Goal: Task Accomplishment & Management: Manage account settings

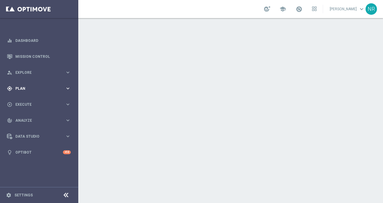
click at [25, 90] on div "gps_fixed Plan" at bounding box center [36, 88] width 58 height 5
click at [21, 101] on link "Target Groups" at bounding box center [39, 100] width 47 height 5
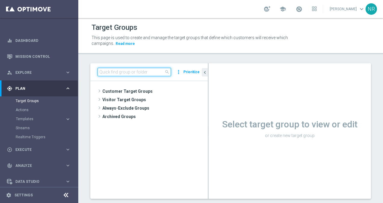
click at [129, 72] on input at bounding box center [133, 72] width 73 height 8
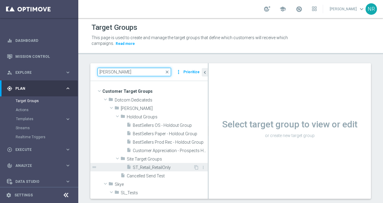
type input "nick"
click at [157, 170] on div "insert_drive_file ST_Retail_RetailOnly" at bounding box center [159, 167] width 67 height 8
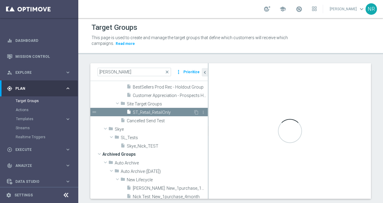
scroll to position [55, 0]
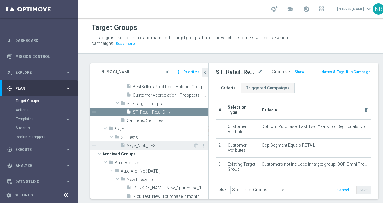
click at [155, 144] on span "Skye_Nick_TEST" at bounding box center [160, 145] width 66 height 5
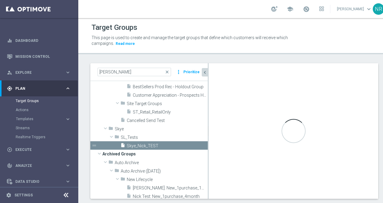
click at [206, 73] on icon "chevron_left" at bounding box center [205, 73] width 6 height 6
checkbox input "false"
type input "SL_Tests"
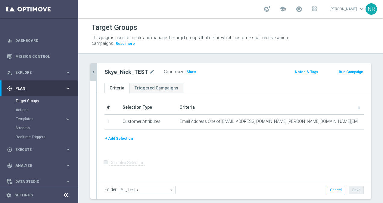
click at [126, 138] on button "+ Add Selection" at bounding box center [118, 138] width 29 height 7
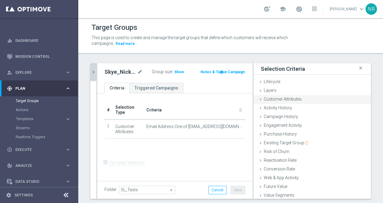
click at [268, 96] on div "Customer Attributes done" at bounding box center [311, 99] width 117 height 9
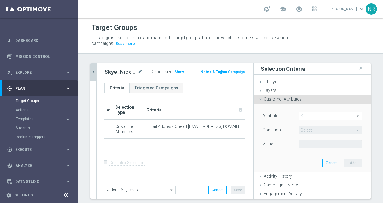
click at [318, 116] on span at bounding box center [330, 116] width 63 height 8
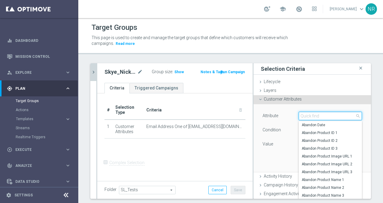
click at [318, 116] on input "search" at bounding box center [329, 116] width 63 height 8
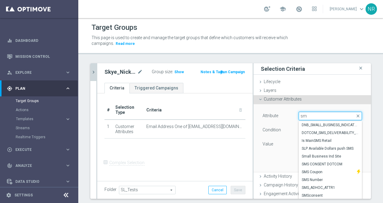
type input "s"
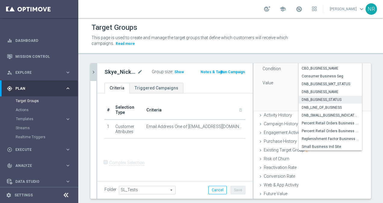
scroll to position [61, 0]
type input "business"
click at [313, 148] on label "Small Business Ind Site" at bounding box center [329, 146] width 63 height 8
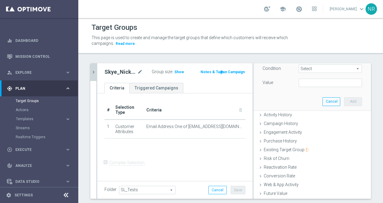
type input "Small Business Ind Site"
type input "Equals"
click at [313, 84] on input "text" at bounding box center [329, 83] width 63 height 8
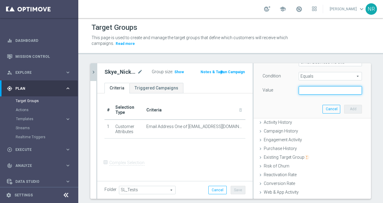
scroll to position [54, 0]
click at [271, 99] on div "Attribute Small Business Ind Site Small Business Ind Site arrow_drop_down searc…" at bounding box center [312, 84] width 108 height 67
click at [326, 110] on button "Cancel" at bounding box center [331, 109] width 18 height 8
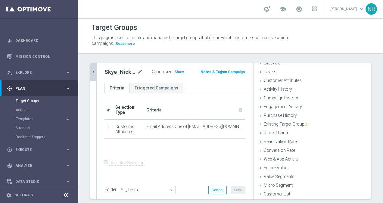
scroll to position [19, 0]
click at [38, 35] on link "Dashboard" at bounding box center [42, 40] width 55 height 16
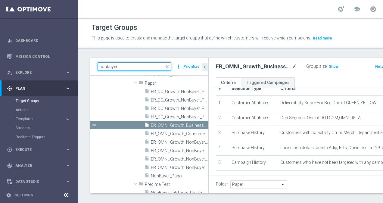
drag, startPoint x: 0, startPoint y: 0, endPoint x: 93, endPoint y: 71, distance: 116.6
click at [93, 71] on div "nonbuyer close more_vert Prioritize" at bounding box center [148, 67] width 117 height 18
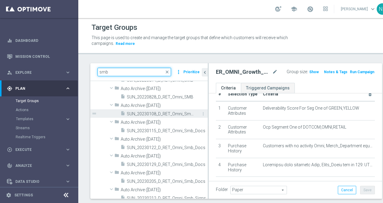
type input "smb"
click at [168, 113] on span "SUN_20230108_D_RET_Omni_Smb_Docs" at bounding box center [160, 113] width 67 height 5
type input "Select"
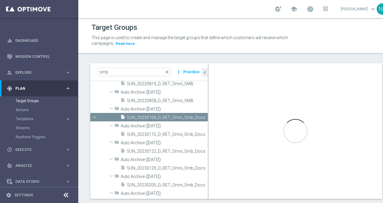
scroll to position [574, 0]
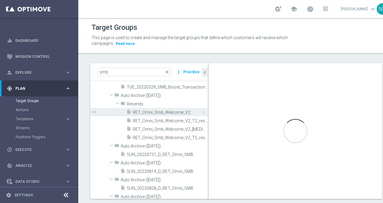
checkbox input "false"
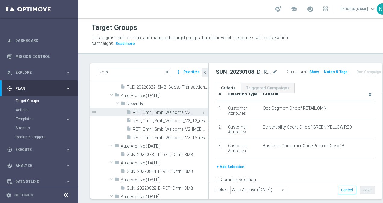
click at [156, 112] on span "RET_Omni_Smb_Welcome_V2_T1_resend" at bounding box center [163, 112] width 61 height 5
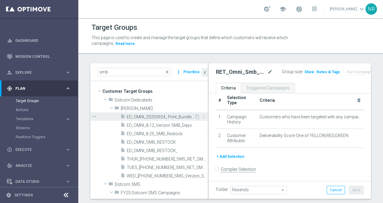
click at [168, 116] on span "ED_OMNI_20250924_ Print_Bundle_SMB" at bounding box center [160, 116] width 67 height 5
type input "Select"
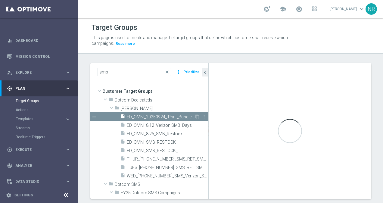
checkbox input "true"
type input "[PERSON_NAME]"
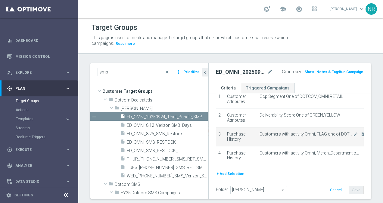
scroll to position [30, 0]
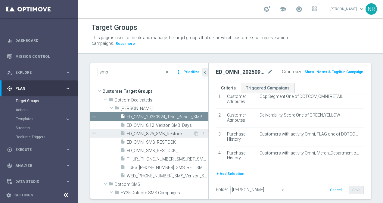
click at [147, 132] on span "ED_OMNI_8.25_SMB_Restock" at bounding box center [160, 133] width 66 height 5
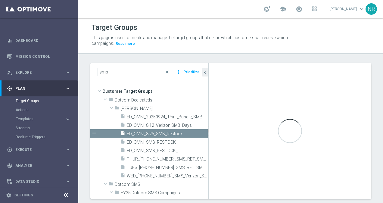
checkbox input "false"
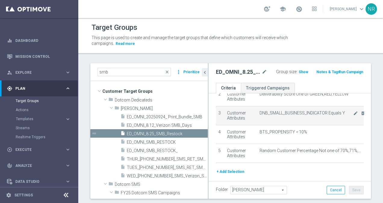
scroll to position [52, 0]
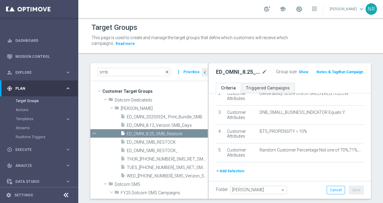
click at [168, 71] on span "close" at bounding box center [167, 72] width 5 height 5
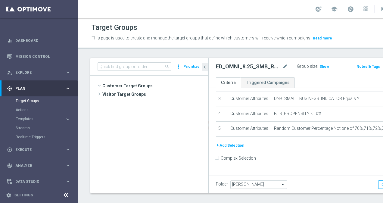
scroll to position [1396, 0]
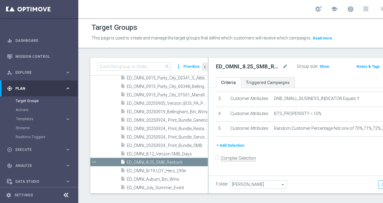
click at [213, 56] on div "Target Groups This page is used to create and manage the target groups that def…" at bounding box center [256, 110] width 356 height 185
